Goal: Find specific page/section: Find specific page/section

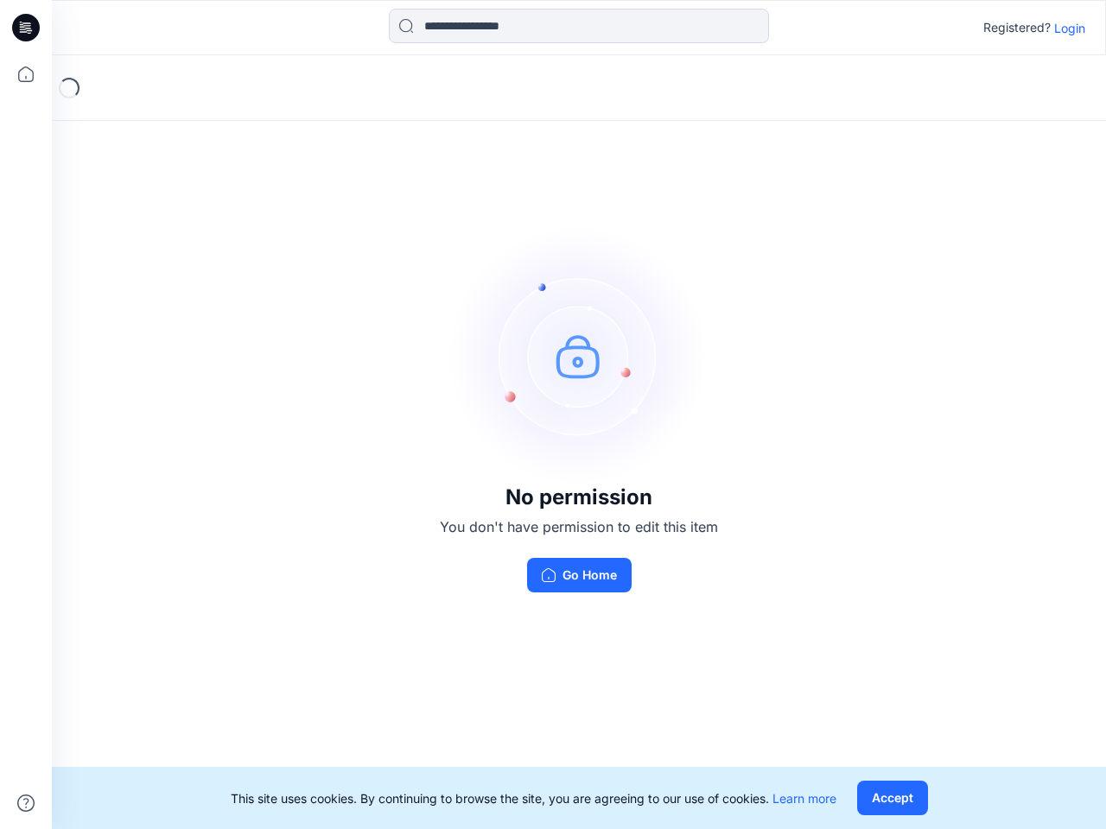
click at [553, 415] on img at bounding box center [578, 355] width 259 height 259
click at [27, 28] on icon at bounding box center [28, 28] width 7 height 1
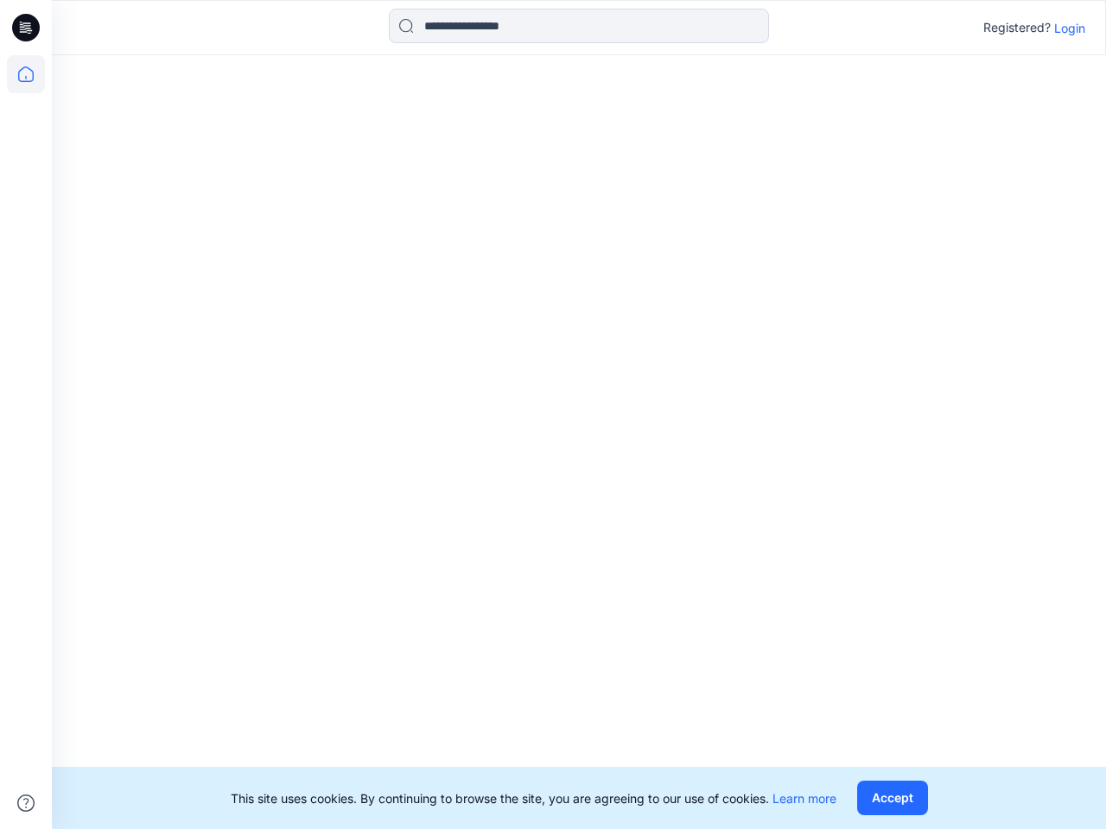
click at [26, 74] on icon at bounding box center [26, 74] width 38 height 38
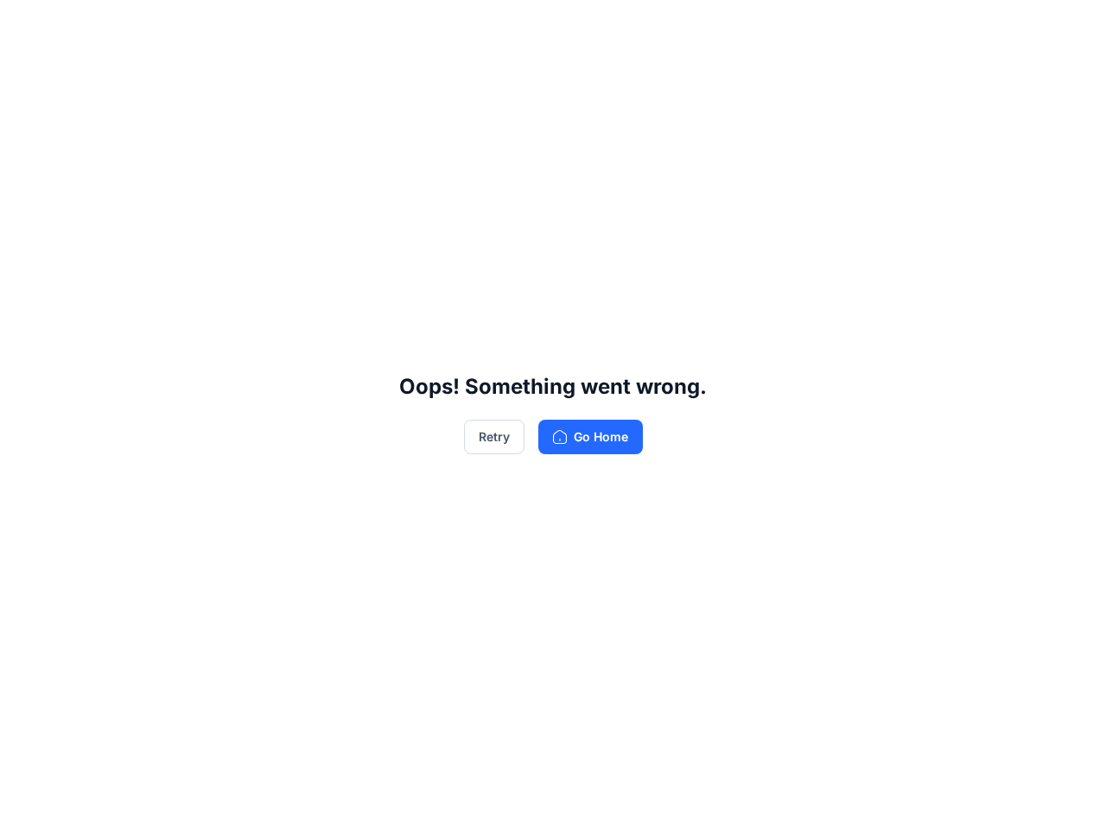
click at [26, 803] on div "Oops! Something went wrong. Retry Go Home" at bounding box center [553, 414] width 1106 height 829
click at [579, 26] on div "Oops! Something went wrong. Retry Go Home" at bounding box center [553, 414] width 1106 height 829
click at [1069, 28] on div "Oops! Something went wrong. Retry Go Home" at bounding box center [553, 414] width 1106 height 829
click at [891, 798] on div "Oops! Something went wrong. Retry Go Home" at bounding box center [553, 414] width 1106 height 829
